Goal: Find specific page/section: Find specific page/section

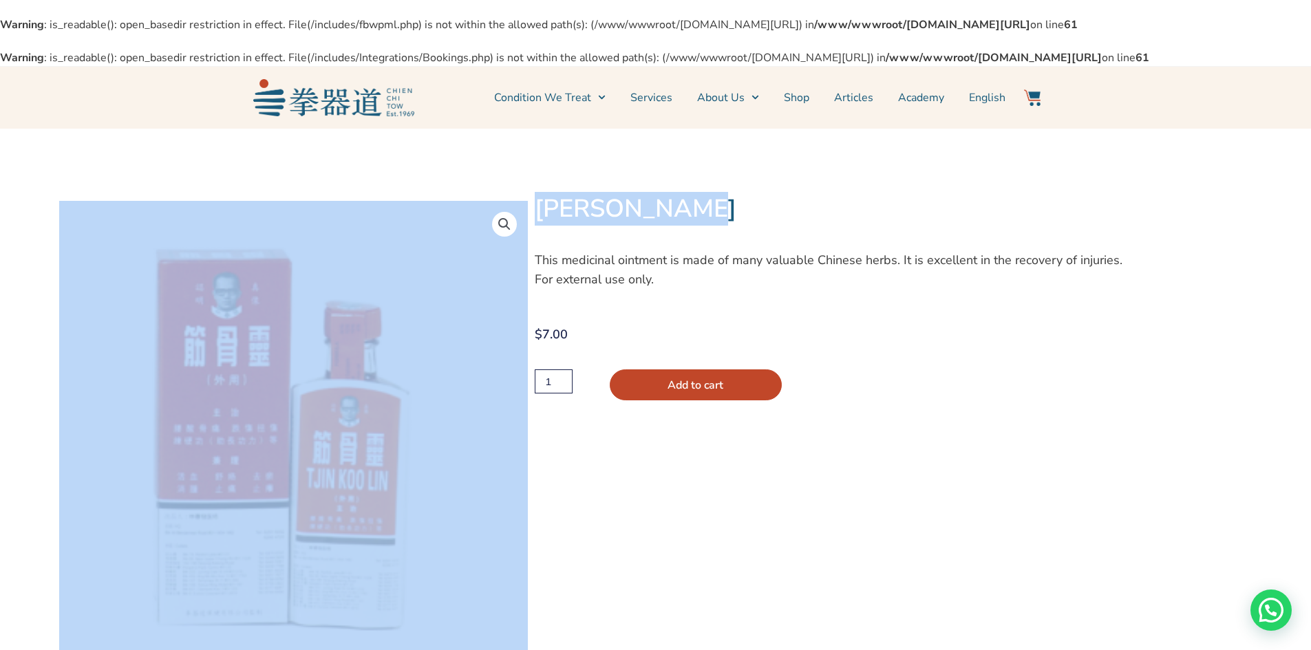
drag, startPoint x: 534, startPoint y: 239, endPoint x: 689, endPoint y: 247, distance: 155.7
click at [689, 247] on div "🔍 Tjin [PERSON_NAME] This medicinal ointment is made of many valuable Chinese h…" at bounding box center [655, 414] width 1311 height 570
copy div "[PERSON_NAME]"
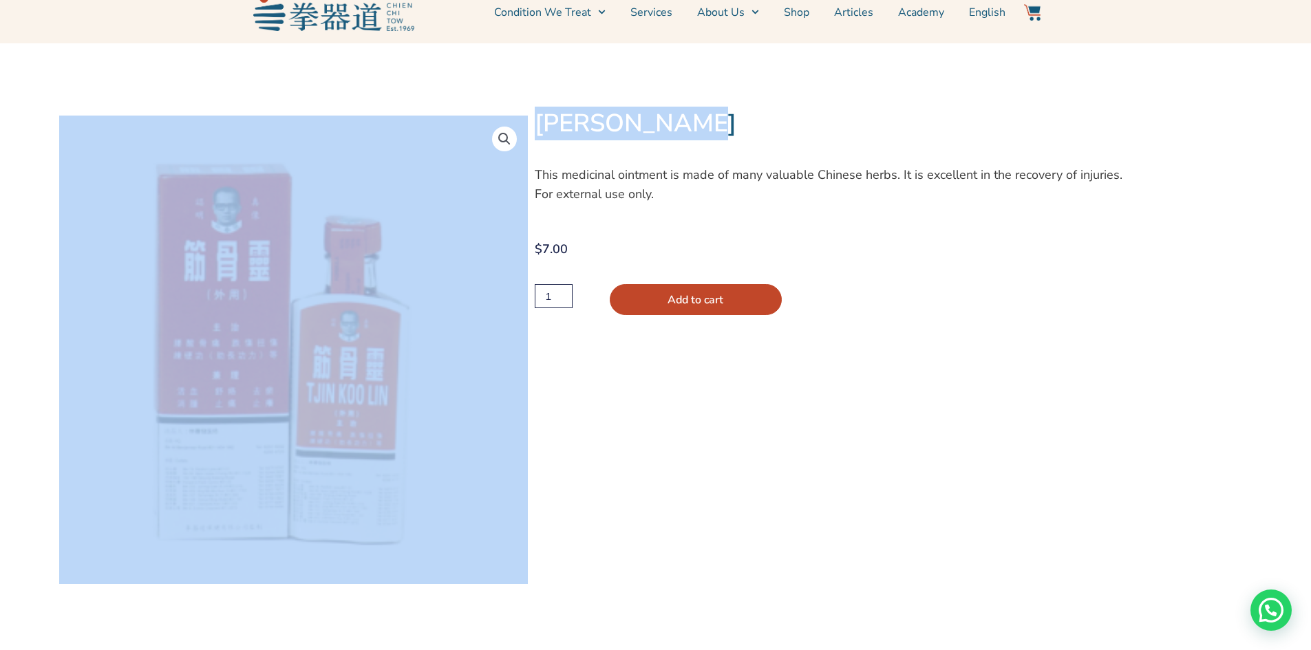
scroll to position [69, 0]
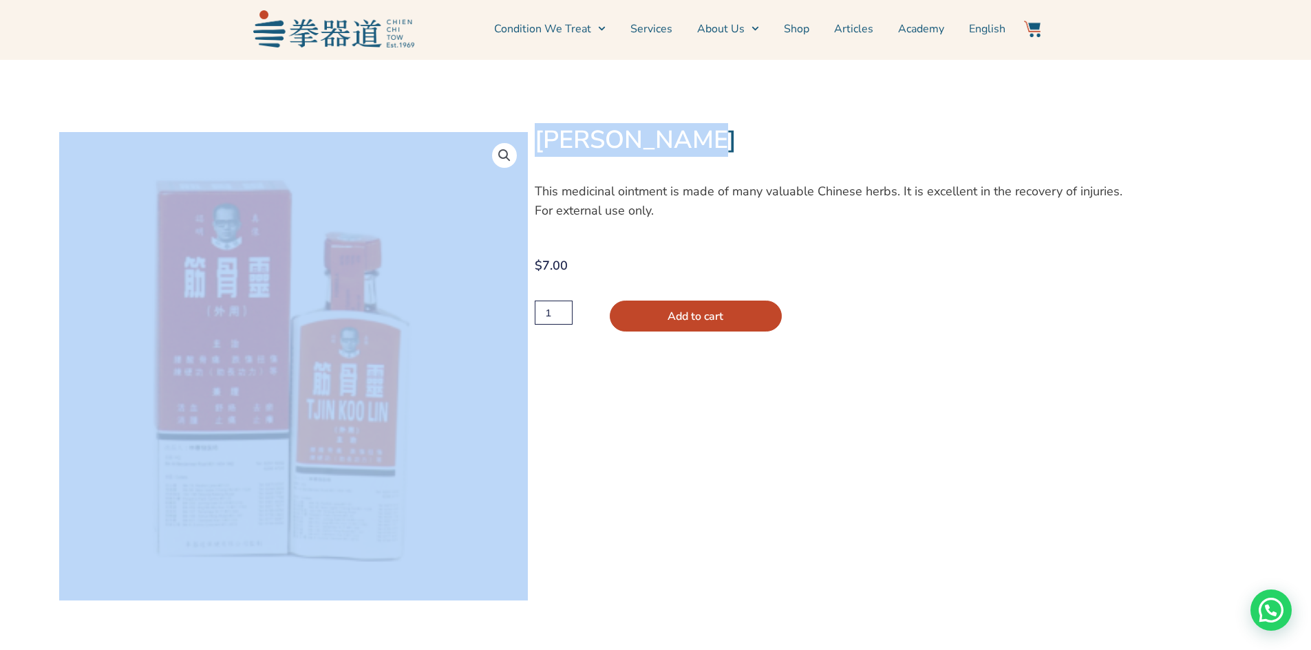
click at [690, 156] on h1 "[PERSON_NAME]" at bounding box center [836, 140] width 603 height 30
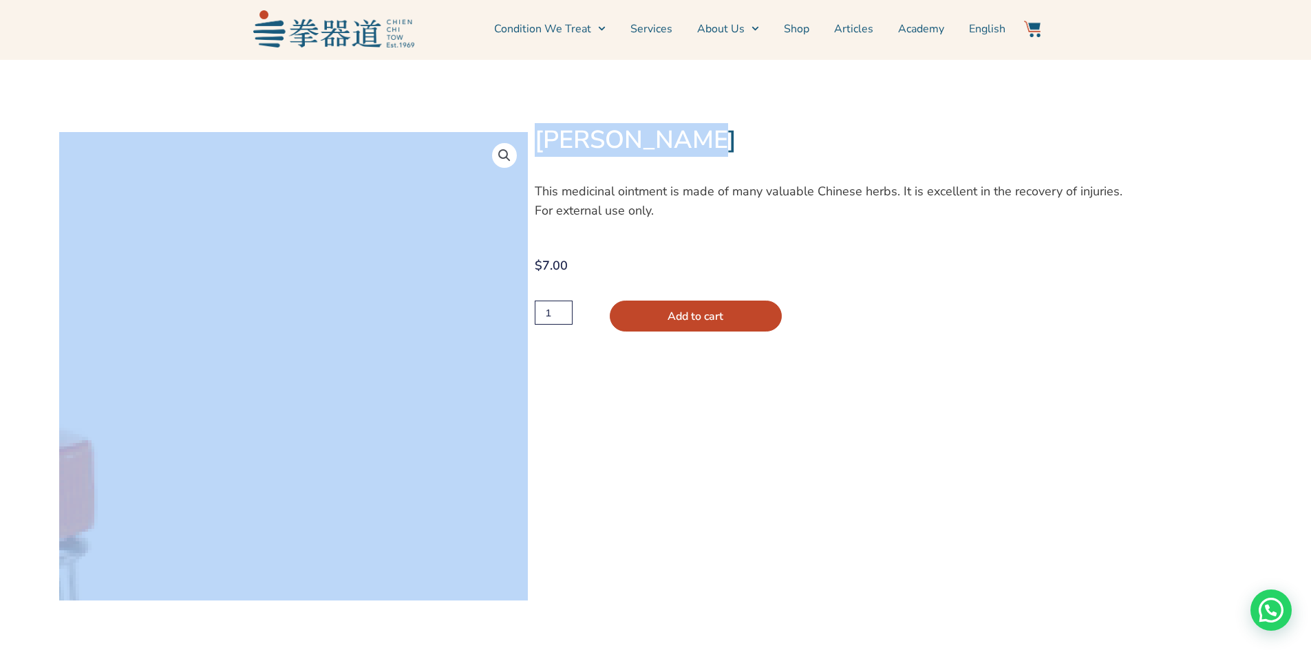
drag, startPoint x: 696, startPoint y: 175, endPoint x: 520, endPoint y: 174, distance: 175.5
click at [520, 174] on div "🔍 Tjin [PERSON_NAME] This medicinal ointment is made of many valuable Chinese h…" at bounding box center [655, 345] width 1311 height 570
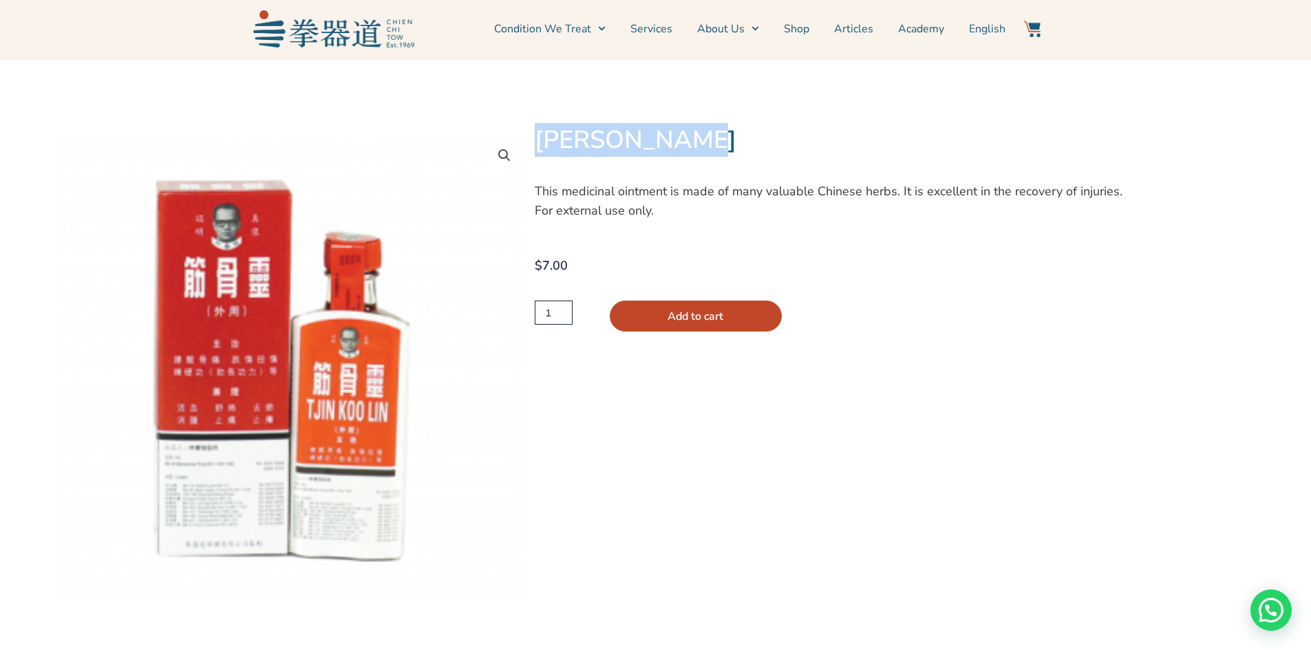
copy div "[PERSON_NAME]"
